Goal: Task Accomplishment & Management: Complete application form

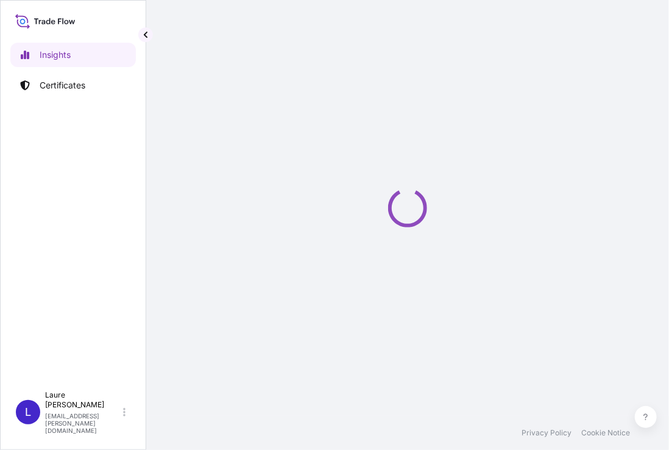
select select "2025"
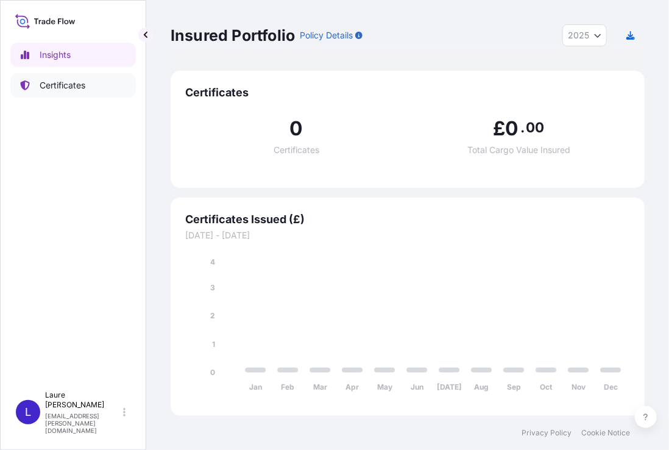
click at [76, 84] on p "Certificates" at bounding box center [63, 85] width 46 height 12
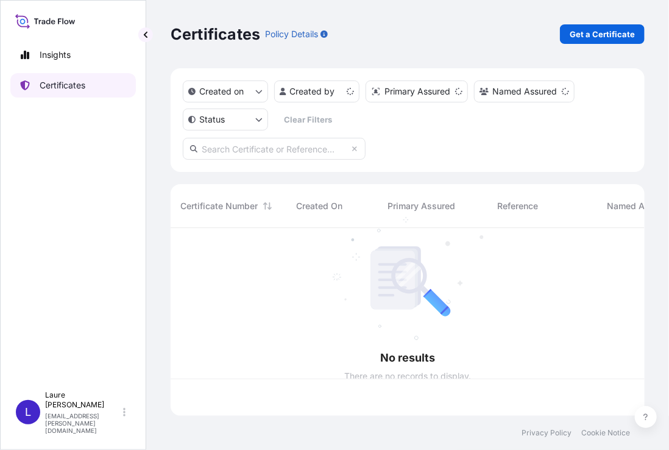
scroll to position [185, 465]
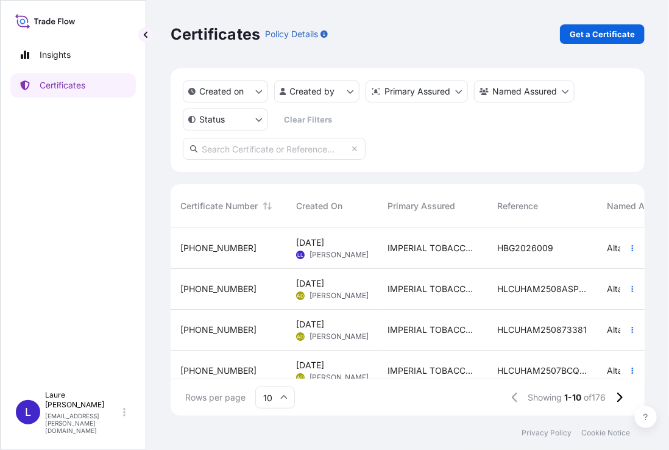
click at [210, 250] on span "[PHONE_NUMBER]" at bounding box center [218, 248] width 76 height 12
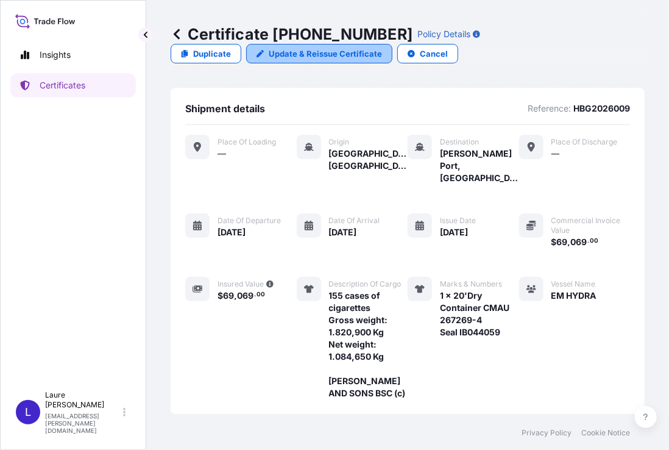
click at [327, 58] on p "Update & Reissue Certificate" at bounding box center [325, 54] width 113 height 12
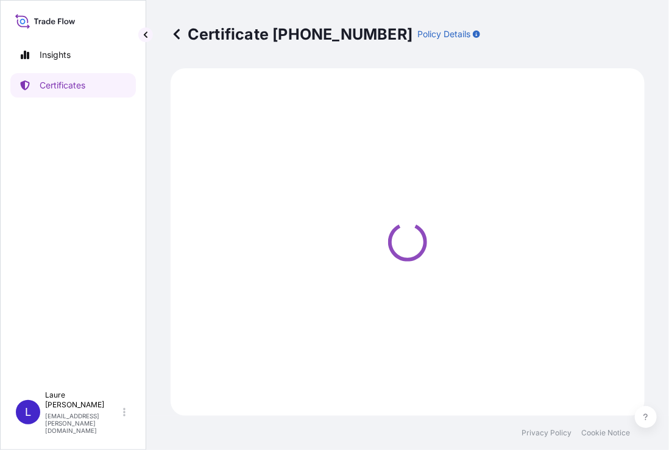
select select "Sea"
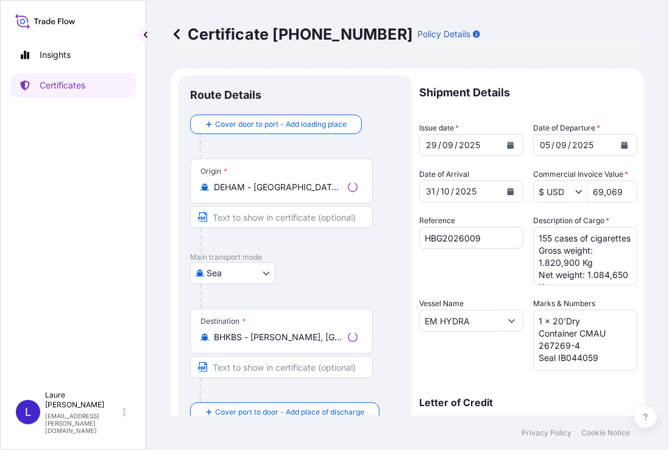
select select "31694"
click at [622, 145] on icon "Calendar" at bounding box center [625, 144] width 7 height 7
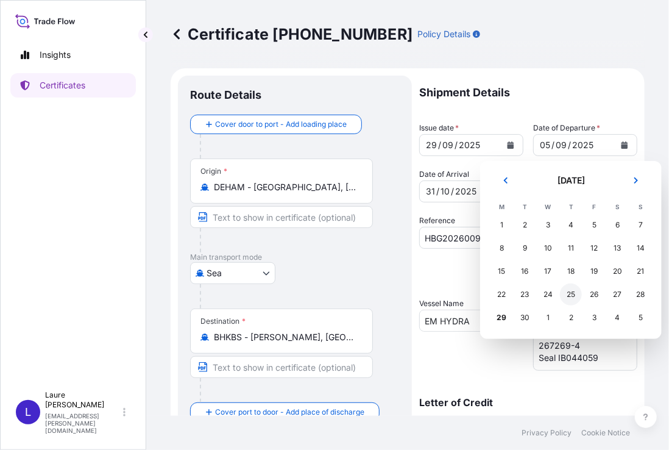
click at [573, 292] on div "25" at bounding box center [571, 294] width 22 height 22
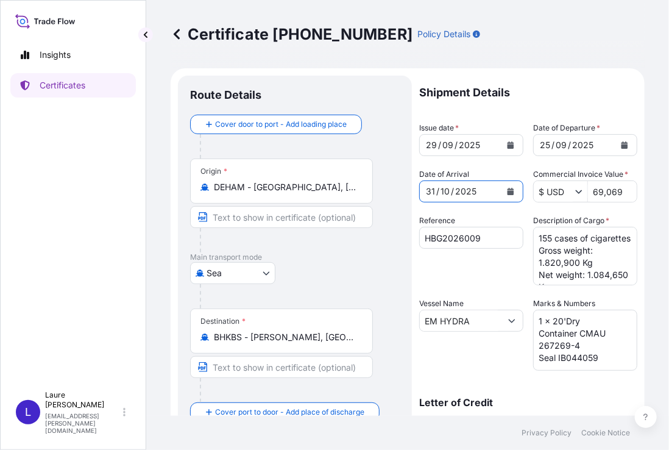
click at [508, 192] on icon "Calendar" at bounding box center [511, 191] width 7 height 7
click at [509, 191] on icon "Calendar" at bounding box center [511, 191] width 7 height 7
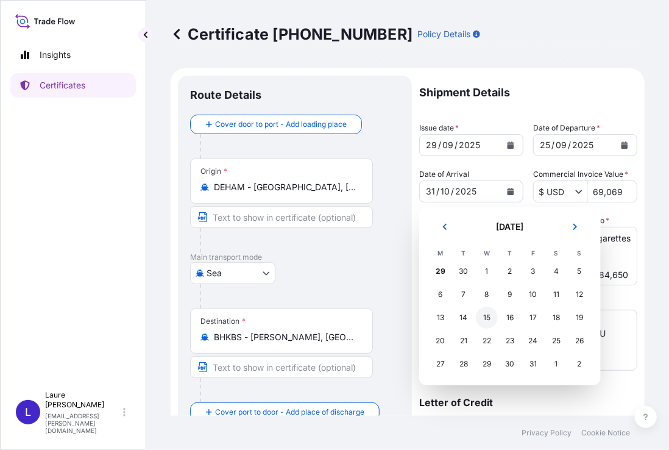
click at [487, 318] on div "15" at bounding box center [487, 318] width 22 height 22
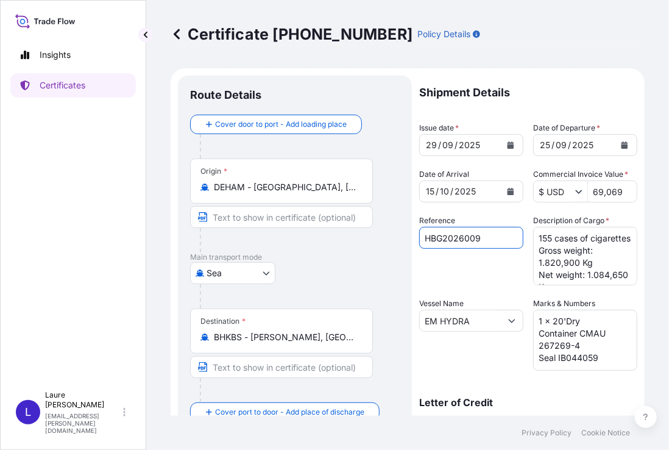
drag, startPoint x: 466, startPoint y: 240, endPoint x: 419, endPoint y: 243, distance: 47.7
click at [419, 243] on form "Route Details Cover door to port - Add loading place Place of loading Road / In…" at bounding box center [408, 336] width 474 height 537
paste input "8971"
type input "HBG2028971"
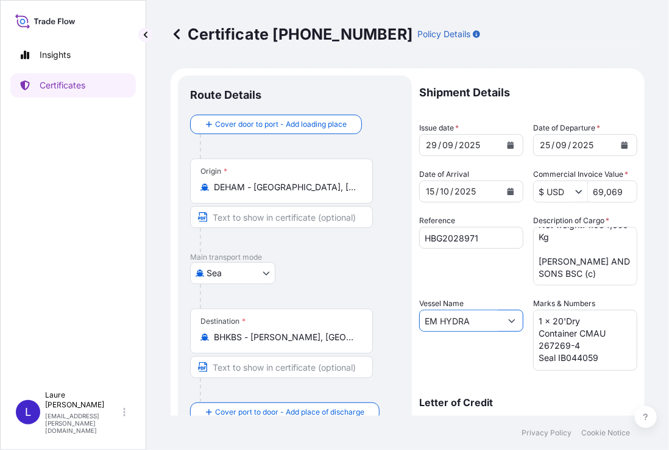
drag, startPoint x: 476, startPoint y: 321, endPoint x: 390, endPoint y: 323, distance: 86.0
click at [390, 323] on form "Route Details Cover door to port - Add loading place Place of loading Road / In…" at bounding box center [408, 336] width 474 height 537
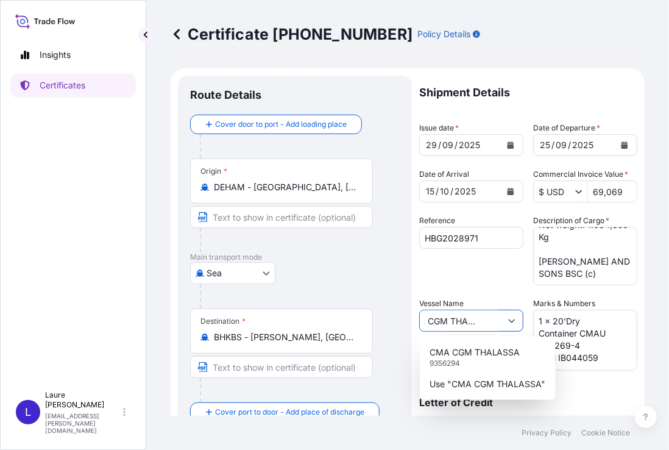
type input "CMA CGM THALASSA"
click at [481, 257] on div "Reference HBG2028971" at bounding box center [471, 250] width 104 height 71
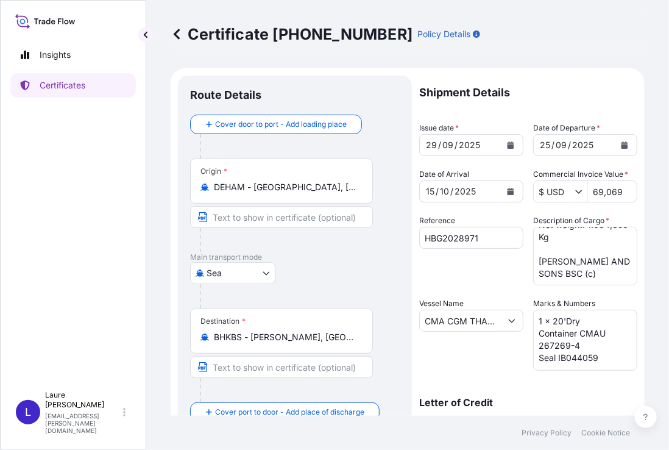
scroll to position [0, 0]
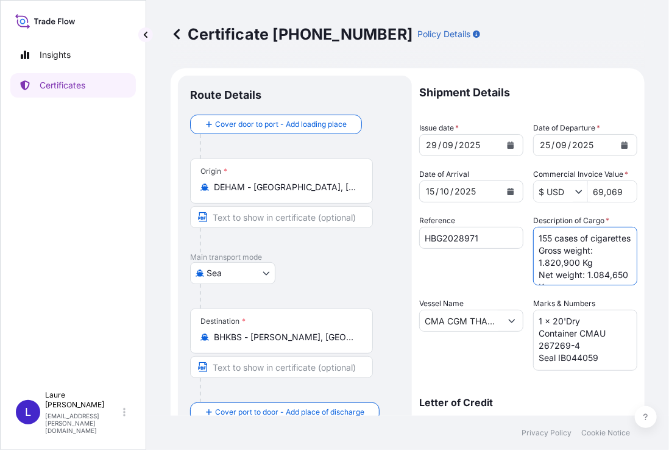
drag, startPoint x: 534, startPoint y: 275, endPoint x: 573, endPoint y: 274, distance: 39.0
click at [573, 274] on textarea "155 cases of cigarettes Gross weight: 1.820,900 Kg Net weight: 1.084,650 Kg [PE…" at bounding box center [585, 256] width 104 height 59
paste textarea "3.111,6"
drag, startPoint x: 535, startPoint y: 273, endPoint x: 569, endPoint y: 274, distance: 33.5
click at [569, 274] on textarea "155 cases of cigarettes Gross weight: 1.820,900 Kg Net weight: 1.084,650 Kg [PE…" at bounding box center [585, 256] width 104 height 59
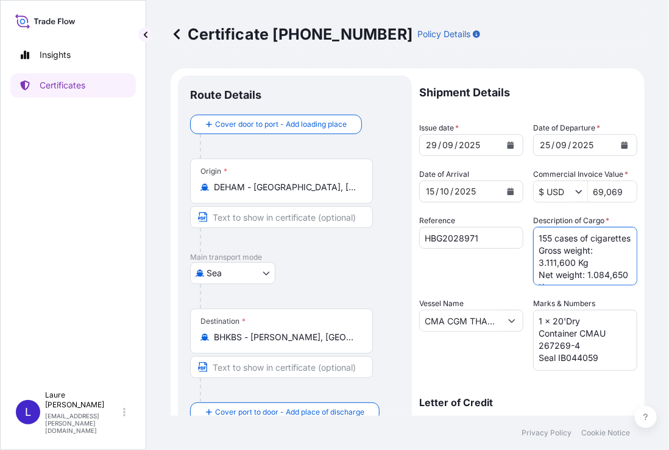
paste textarea "1.780,8"
type textarea "155 cases of cigarettes Gross weight: 1.780,800 Kg Net weight: 1.084,650 Kg [PE…"
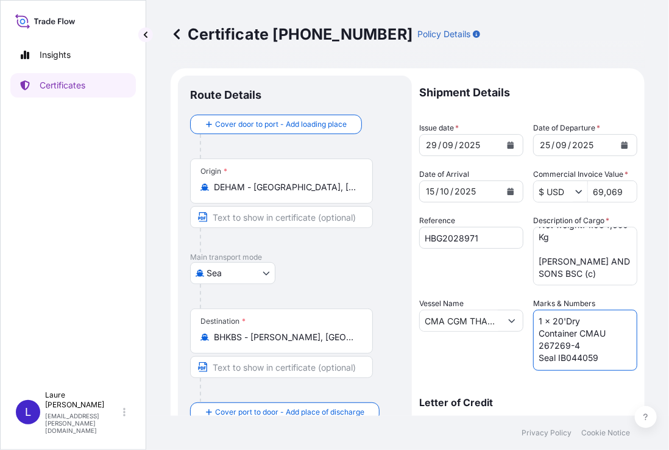
drag, startPoint x: 577, startPoint y: 330, endPoint x: 580, endPoint y: 345, distance: 14.9
click at [580, 345] on textarea "1 x 20'Dry Container CMAU 267269-4 Seal IB044059" at bounding box center [585, 340] width 104 height 61
paste textarea "1.780,800"
drag, startPoint x: 577, startPoint y: 335, endPoint x: 616, endPoint y: 331, distance: 39.2
click at [616, 331] on textarea "1 x 20'Dry Container CMAU 267269-4 Seal IB044059" at bounding box center [585, 340] width 104 height 61
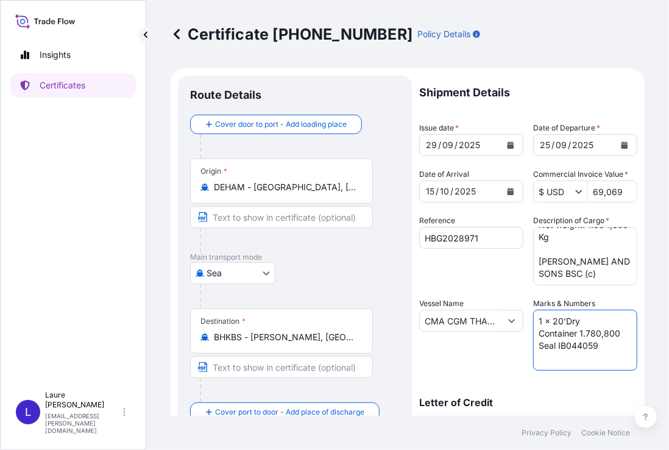
paste textarea "CMAU 262114-6"
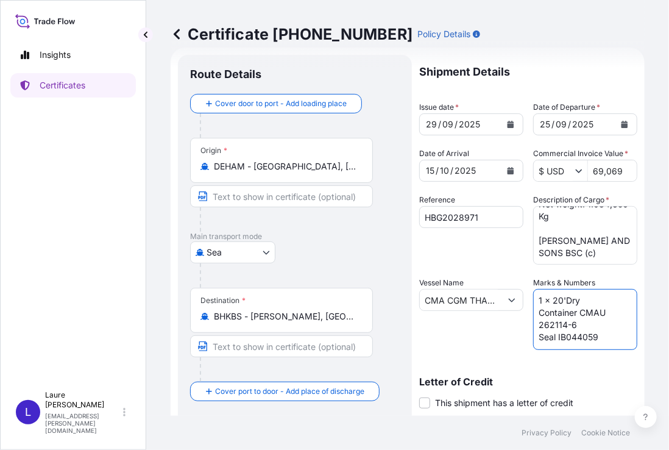
scroll to position [0, 0]
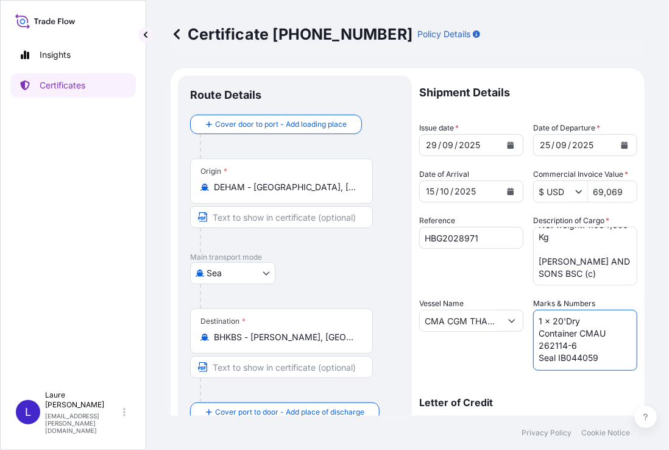
type textarea "1 x 20'Dry Container CMAU 262114-6 Seal IB044059"
click at [595, 274] on textarea "155 cases of cigarettes Gross weight: 1.820,900 Kg Net weight: 1.084,650 Kg [PE…" at bounding box center [585, 256] width 104 height 59
paste textarea "JP/BH-09/2019-R1"
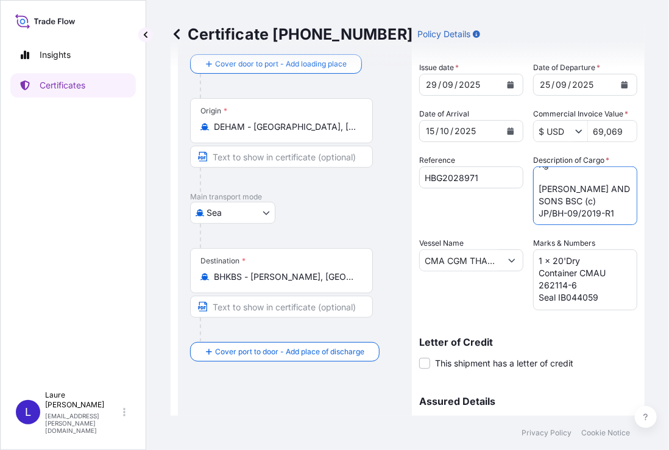
scroll to position [61, 0]
type textarea "155 cases of cigarettes Gross weight: 1.780,800 Kg Net weight: 1.084,650 Kg [PE…"
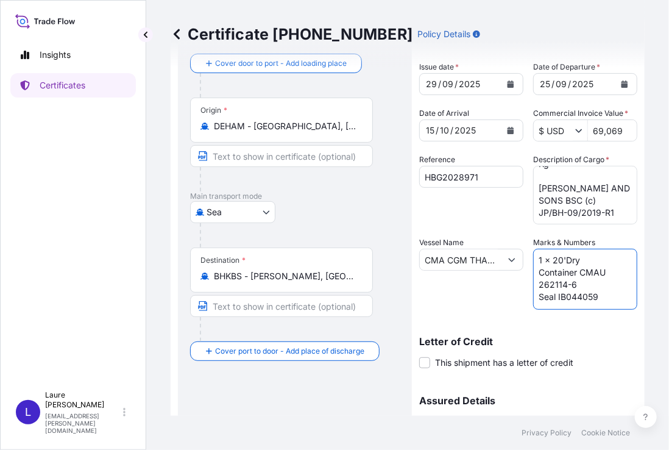
drag, startPoint x: 553, startPoint y: 300, endPoint x: 595, endPoint y: 296, distance: 41.7
click at [595, 296] on textarea "1 x 20'Dry Container CMAU 267269-4 Seal IB044059" at bounding box center [585, 279] width 104 height 61
paste textarea "046152"
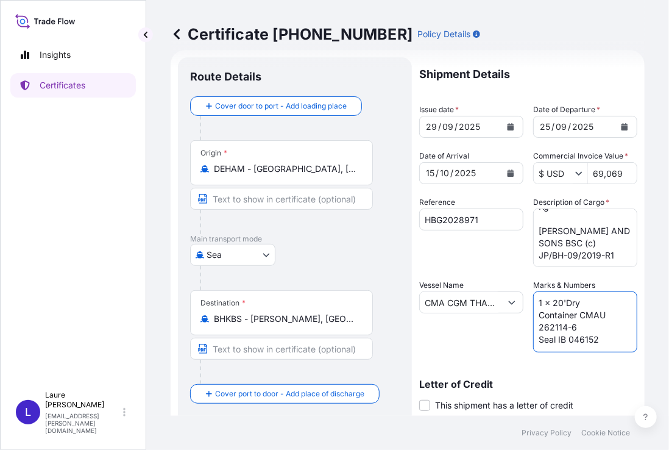
scroll to position [0, 0]
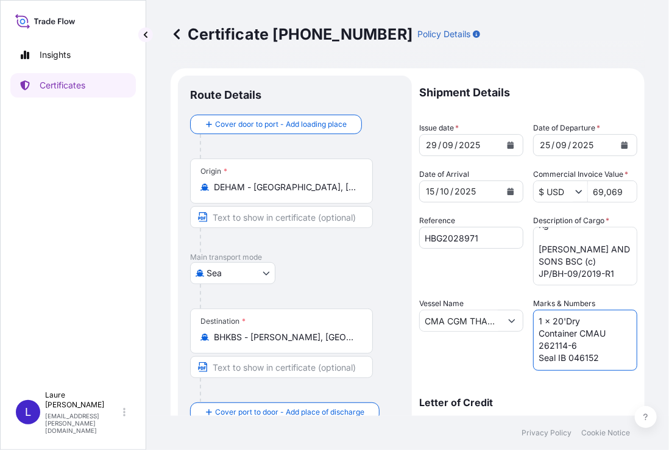
type textarea "1 x 20'Dry Container CMAU 262114-6 Seal IB 046152"
drag, startPoint x: 590, startPoint y: 190, endPoint x: 622, endPoint y: 189, distance: 32.3
click at [622, 189] on input "69,069" at bounding box center [612, 191] width 49 height 22
type input "3"
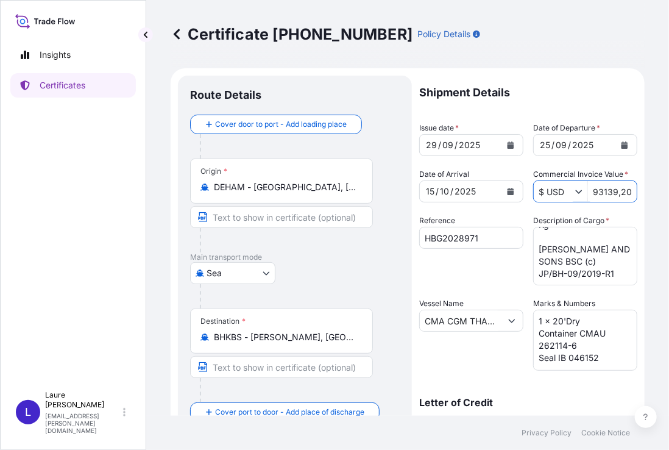
click at [620, 200] on input "93139,20" at bounding box center [612, 191] width 49 height 22
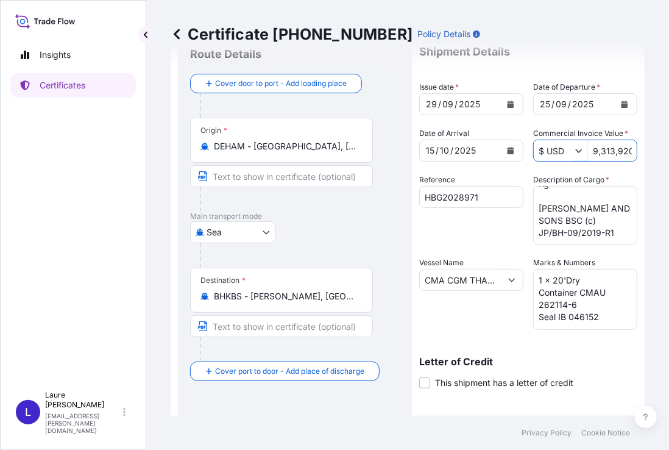
scroll to position [61, 0]
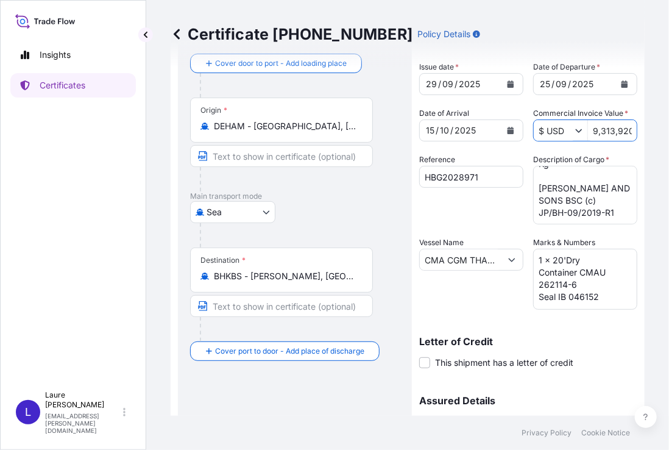
click at [609, 131] on input "9,313,920" at bounding box center [612, 130] width 49 height 22
click at [614, 130] on input "9,3139,920" at bounding box center [612, 130] width 49 height 22
type input "9,313,920"
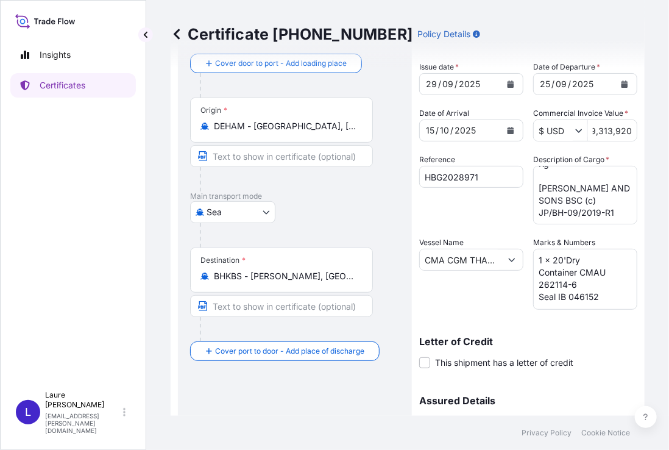
scroll to position [0, 0]
click at [596, 142] on div "Shipment Details Issue date * [DATE] Date of Departure * [DATE] Date of Arrival…" at bounding box center [528, 259] width 218 height 488
drag, startPoint x: 589, startPoint y: 130, endPoint x: 667, endPoint y: 119, distance: 78.2
click at [667, 119] on div "Certificate [PHONE_NUMBER] Policy Details Route Details Cover door to port - Ad…" at bounding box center [407, 208] width 523 height 416
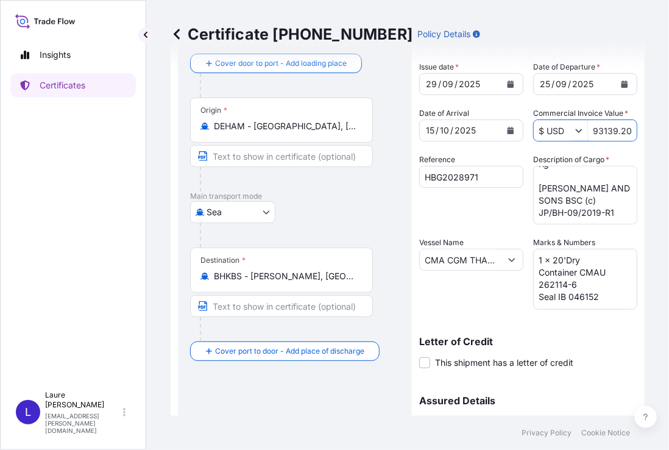
scroll to position [0, 2]
type input "93,139.2"
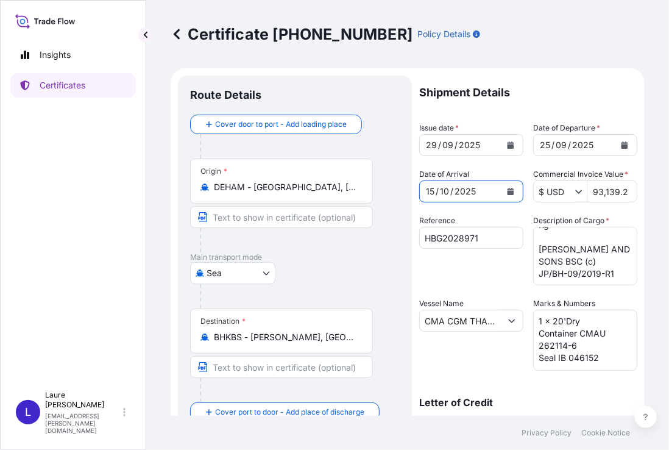
click at [509, 192] on icon "Calendar" at bounding box center [511, 191] width 7 height 7
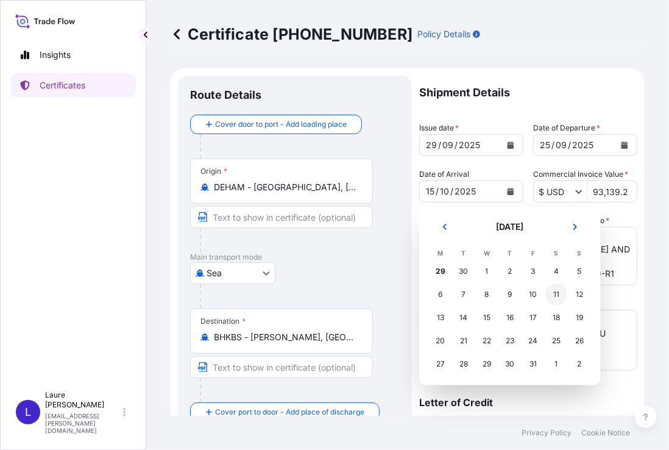
click at [553, 293] on div "11" at bounding box center [556, 294] width 22 height 22
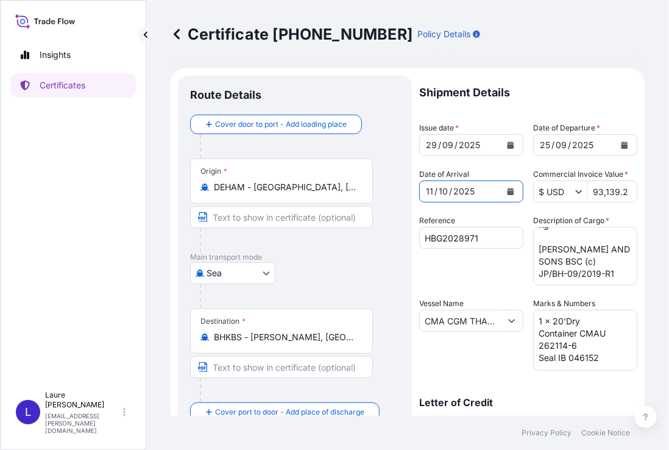
click at [392, 223] on div "Origin * DEHAM - [GEOGRAPHIC_DATA], [GEOGRAPHIC_DATA]" at bounding box center [295, 205] width 210 height 94
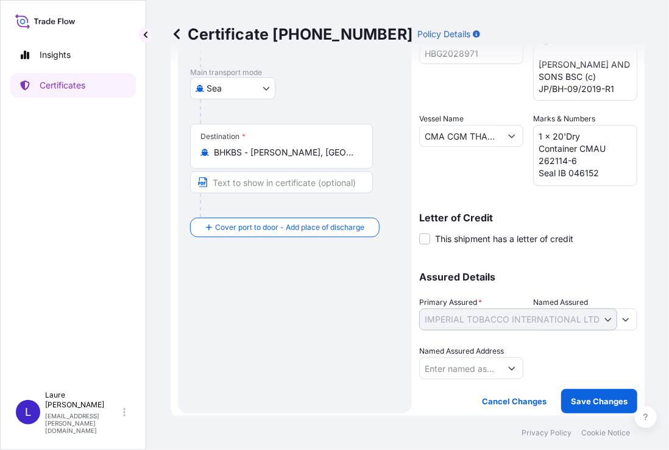
scroll to position [188, 0]
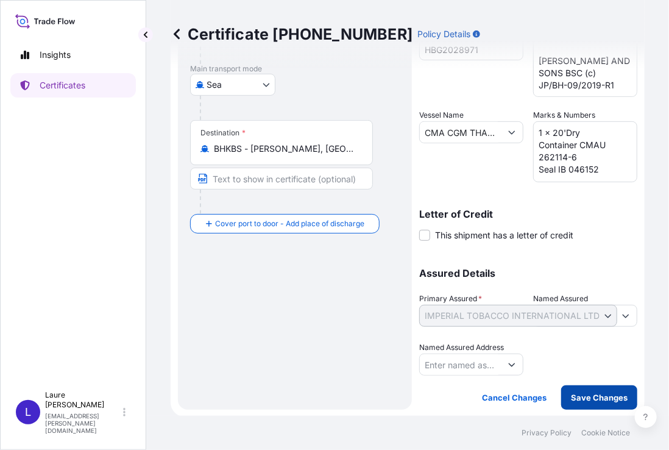
click at [617, 396] on p "Save Changes" at bounding box center [599, 397] width 57 height 12
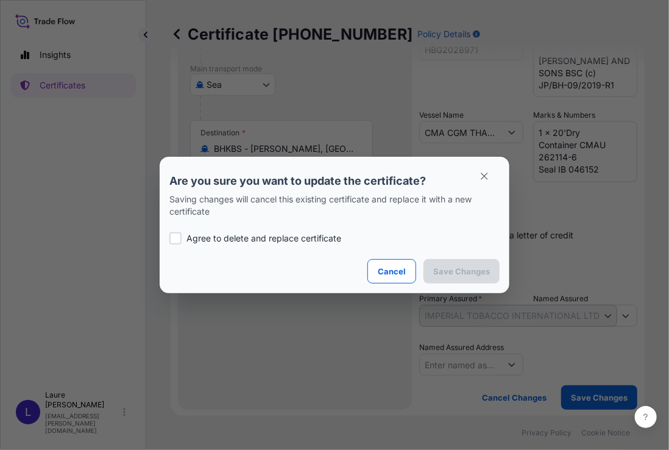
click at [207, 242] on p "Agree to delete and replace certificate" at bounding box center [263, 238] width 155 height 12
checkbox input "true"
click at [468, 272] on p "Save Changes" at bounding box center [461, 271] width 57 height 12
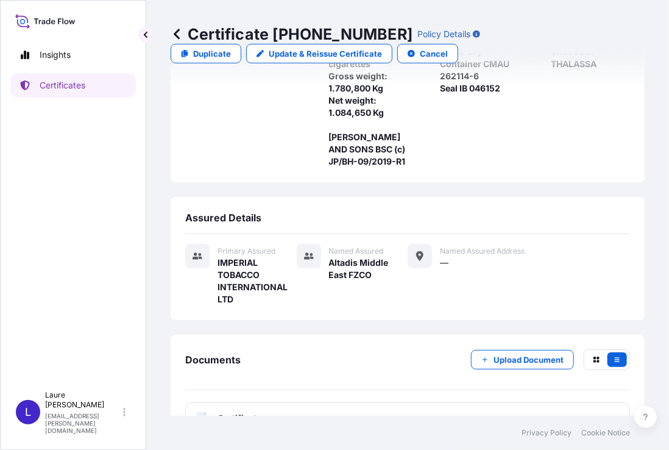
scroll to position [285, 0]
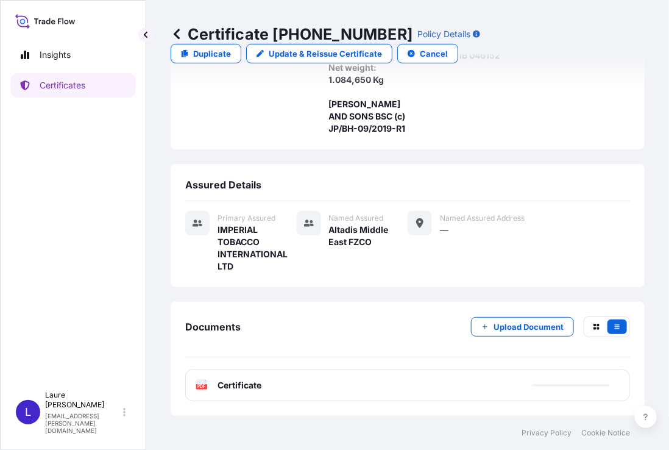
click at [204, 385] on text "PDF" at bounding box center [202, 387] width 8 height 4
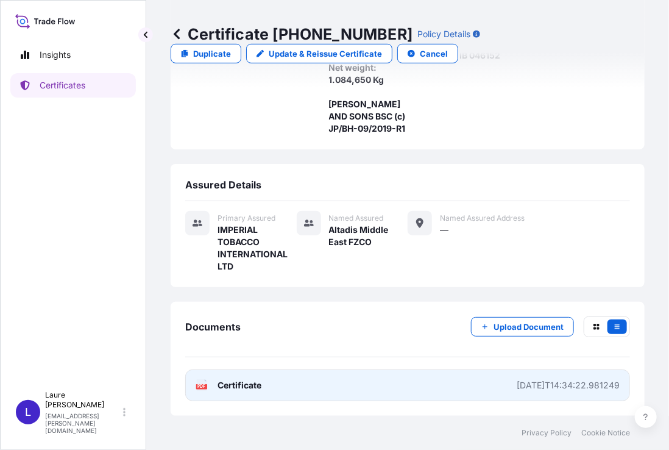
click at [246, 387] on span "Certificate" at bounding box center [240, 385] width 44 height 12
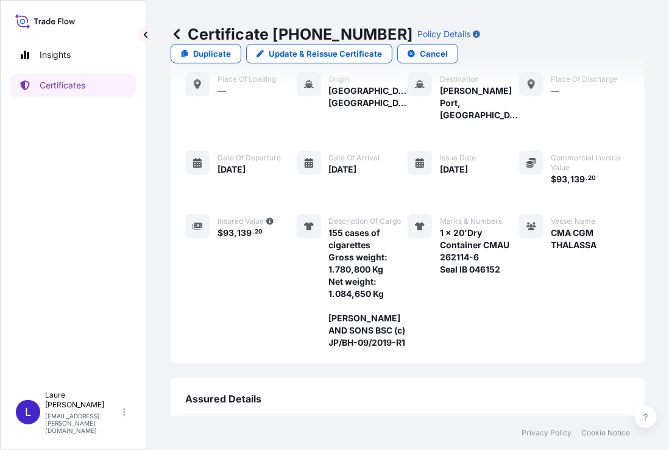
scroll to position [41, 0]
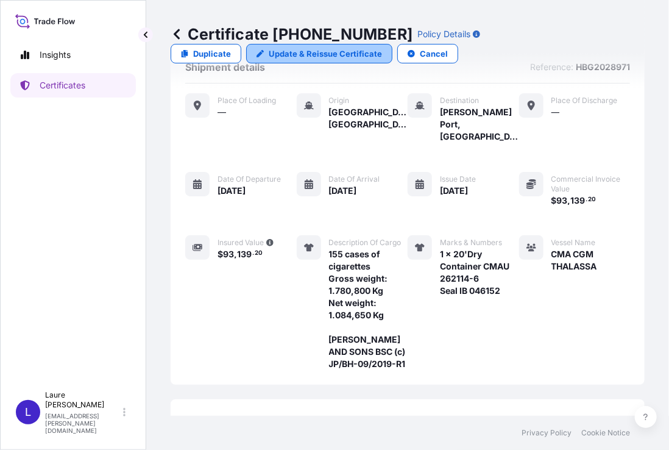
click at [340, 52] on p "Update & Reissue Certificate" at bounding box center [325, 54] width 113 height 12
select select "Sea"
select select "31694"
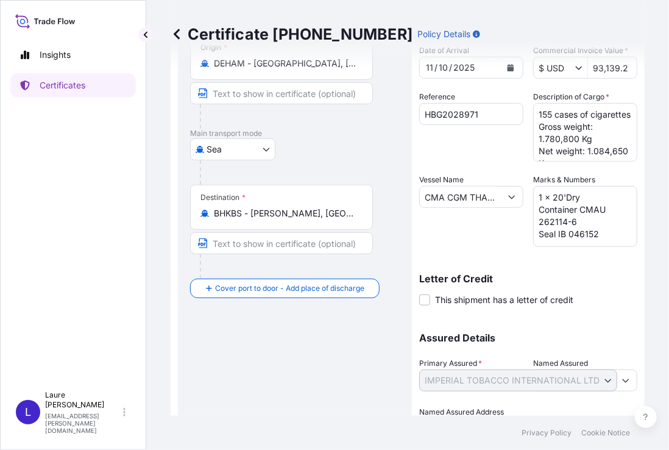
scroll to position [102, 0]
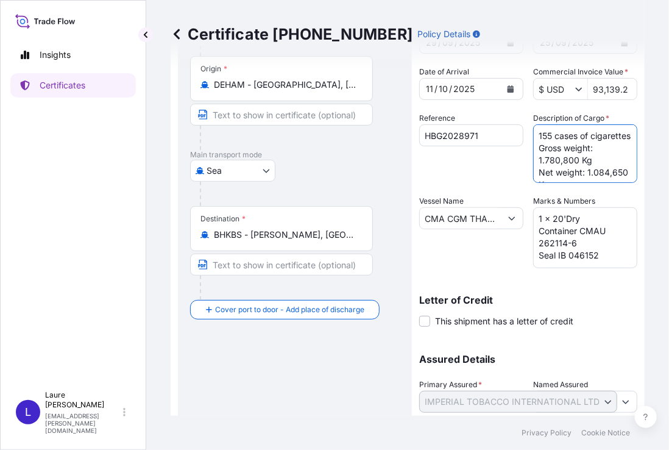
drag, startPoint x: 539, startPoint y: 135, endPoint x: 549, endPoint y: 135, distance: 10.4
click at [549, 135] on textarea "155 cases of cigarettes Gross weight: 1.780,800 Kg Net weight: 1.084,650 Kg [PE…" at bounding box center [585, 153] width 104 height 59
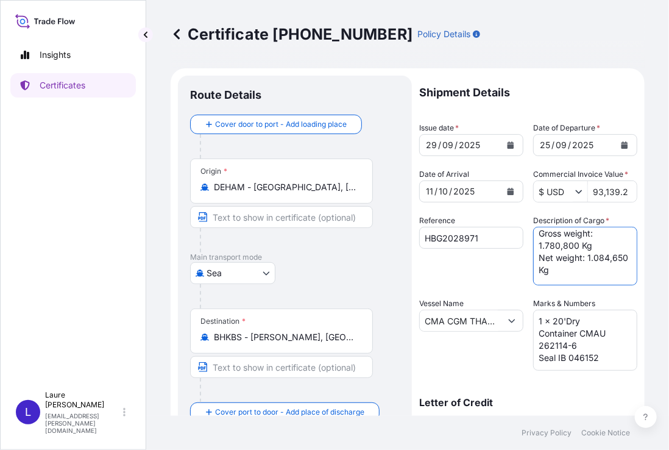
scroll to position [0, 0]
drag, startPoint x: 534, startPoint y: 275, endPoint x: 572, endPoint y: 271, distance: 38.0
click at [572, 271] on textarea "155 cases of cigarettes Gross weight: 1.780,800 Kg Net weight: 1.084,650 Kg [PE…" at bounding box center [585, 256] width 104 height 59
paste textarea "3.111,6"
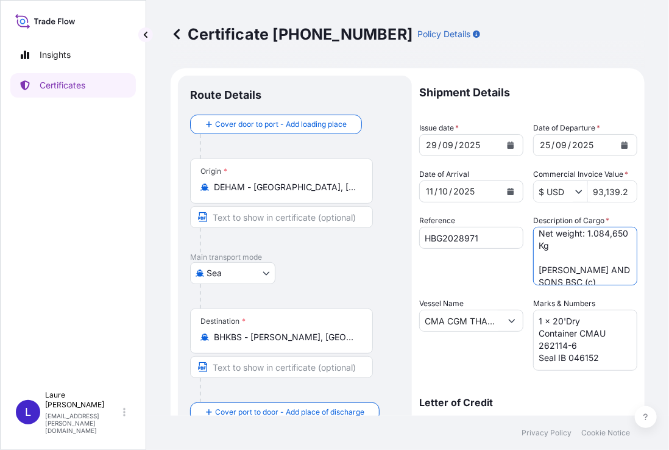
drag, startPoint x: 531, startPoint y: 239, endPoint x: 573, endPoint y: 259, distance: 46.1
click at [573, 259] on textarea "155 cases of cigarettes Gross weight: 1.780,800 Kg Net weight: 1.084,650 Kg [PE…" at bounding box center [585, 256] width 104 height 59
paste textarea "780,80"
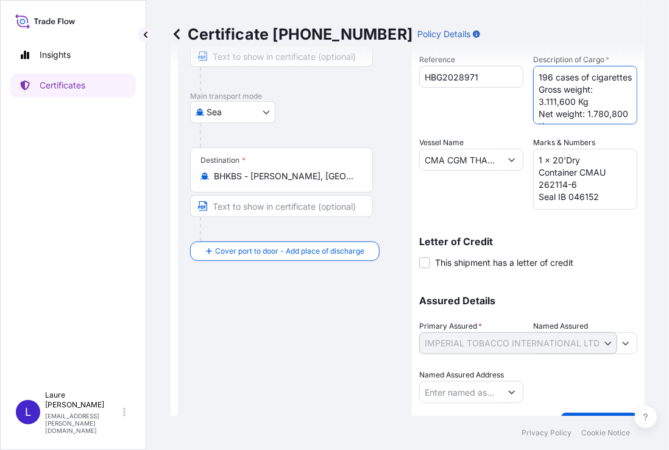
scroll to position [188, 0]
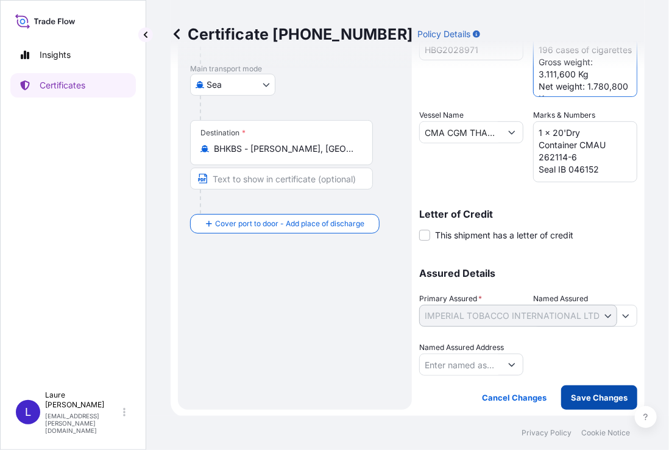
type textarea "196 cases of cigarettes Gross weight: 3.111,600 Kg Net weight: 1.780,800 Kg [PE…"
click at [592, 397] on p "Save Changes" at bounding box center [599, 397] width 57 height 12
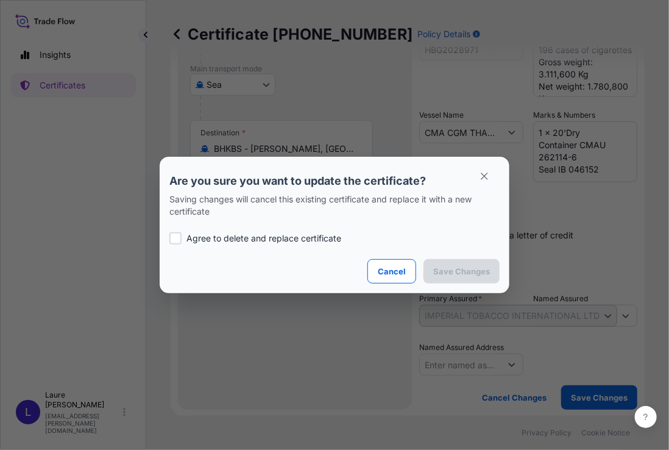
click at [247, 240] on p "Agree to delete and replace certificate" at bounding box center [263, 238] width 155 height 12
checkbox input "true"
click at [476, 268] on p "Save Changes" at bounding box center [461, 271] width 57 height 12
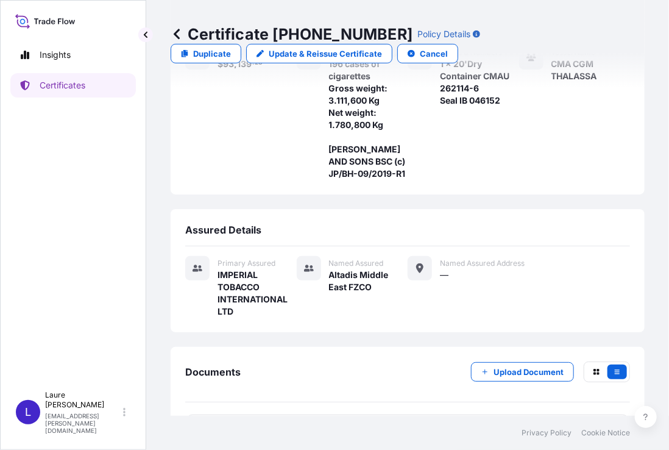
scroll to position [285, 0]
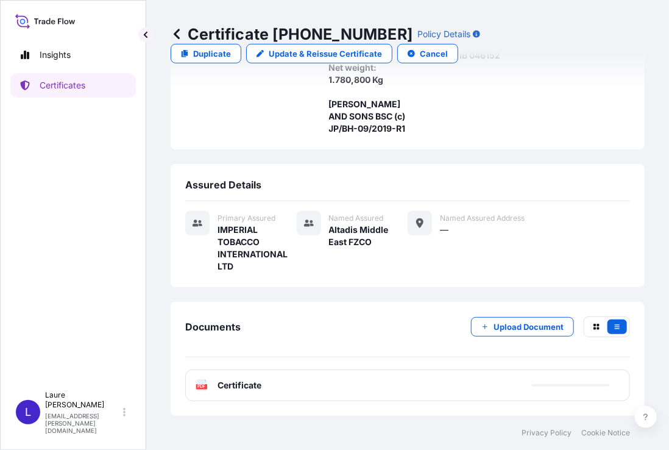
click at [229, 389] on span "Certificate" at bounding box center [240, 385] width 44 height 12
click at [202, 386] on text "PDF" at bounding box center [202, 387] width 8 height 4
click at [228, 389] on span "Certificate" at bounding box center [240, 385] width 44 height 12
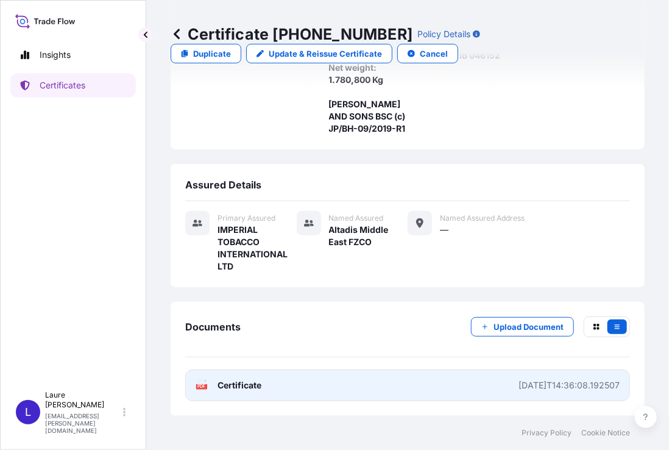
click at [222, 385] on span "Certificate" at bounding box center [240, 385] width 44 height 12
